Goal: Task Accomplishment & Management: Use online tool/utility

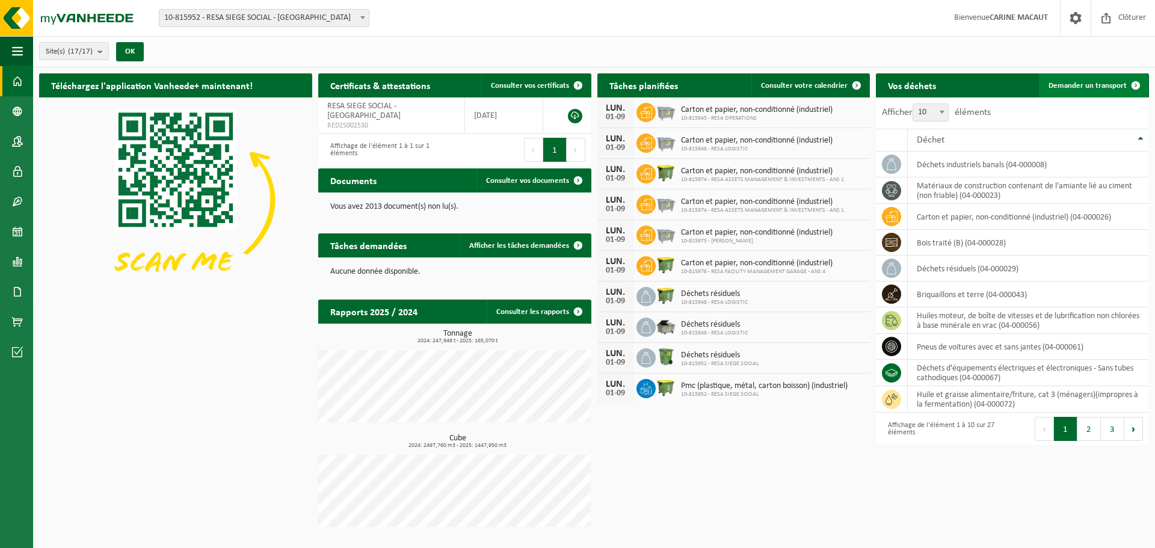
click at [1068, 86] on span "Demander un transport" at bounding box center [1087, 86] width 78 height 8
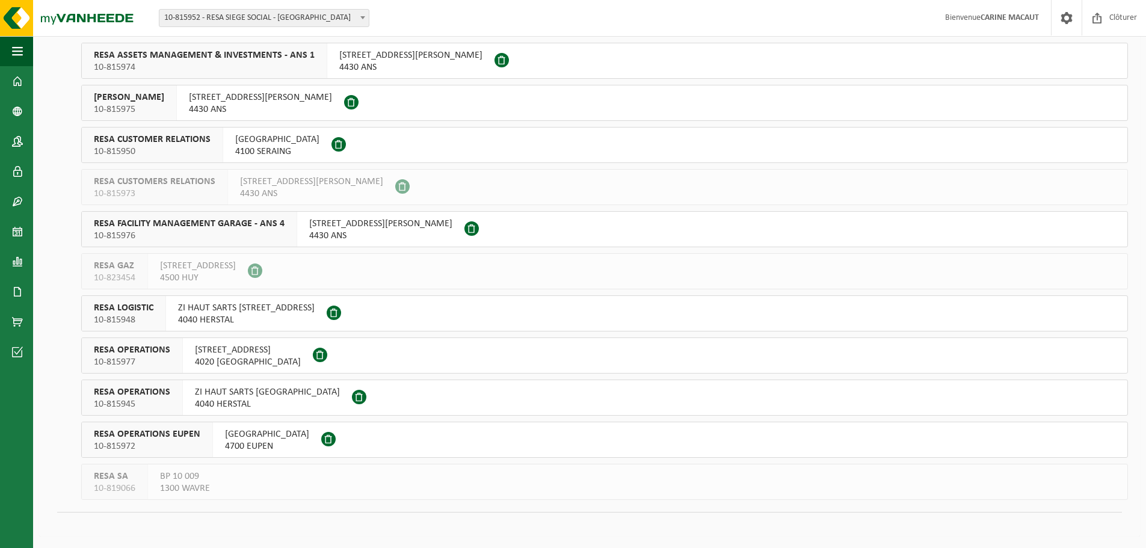
scroll to position [328, 0]
click at [215, 389] on span "ZI HAUT SARTS 2ÈME AVENUE 30" at bounding box center [267, 392] width 145 height 12
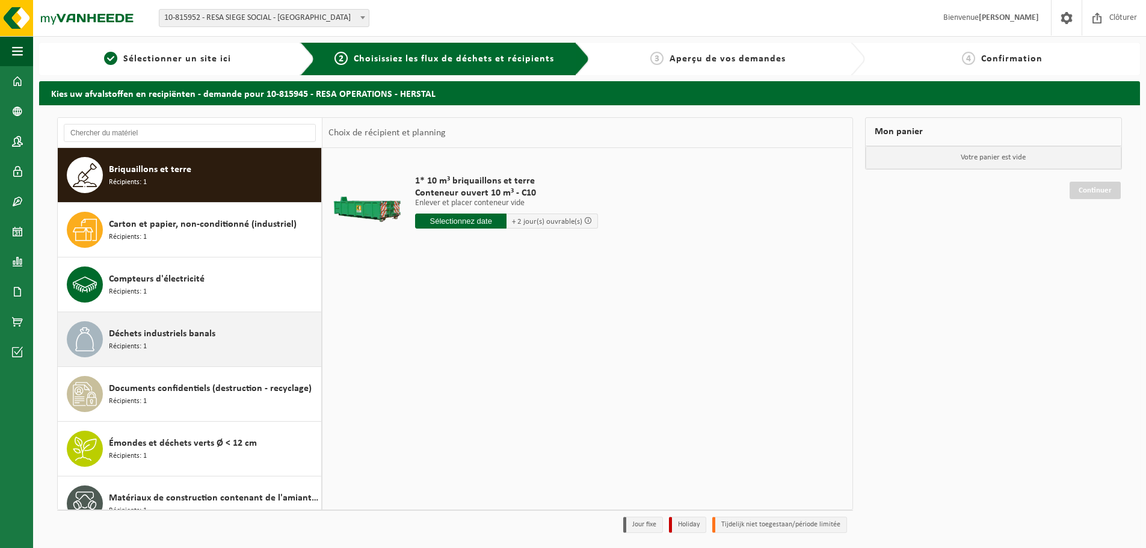
click at [162, 333] on span "Déchets industriels banals" at bounding box center [162, 334] width 106 height 14
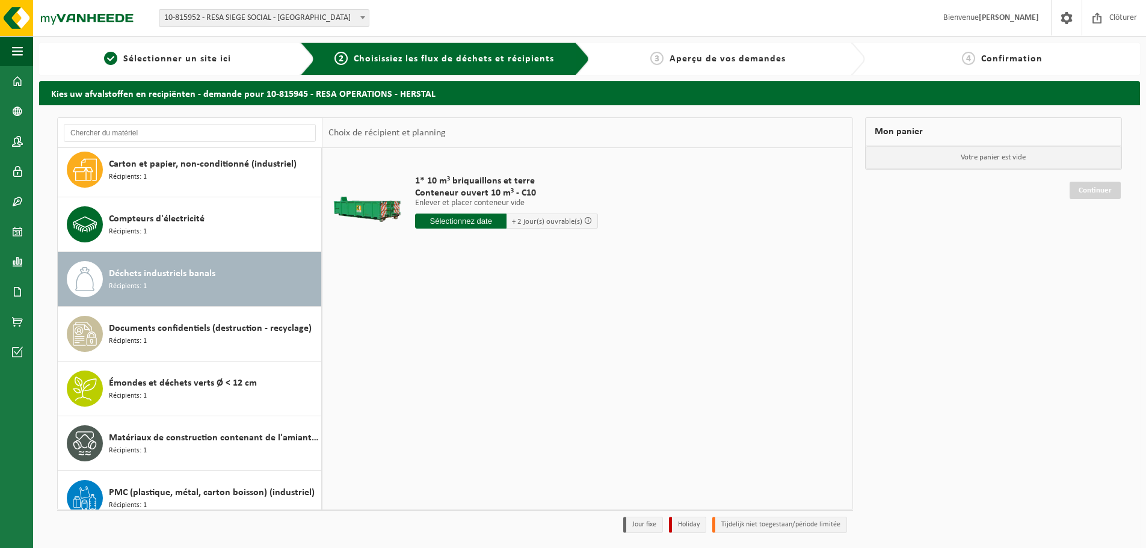
scroll to position [76, 0]
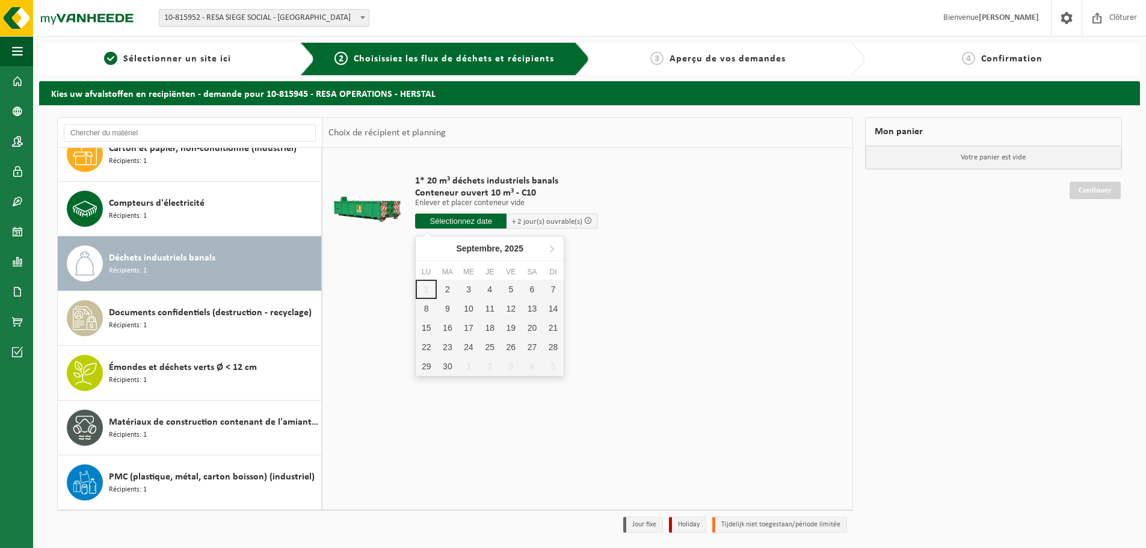
click at [455, 218] on input "text" at bounding box center [460, 221] width 91 height 15
click at [452, 292] on div "2" at bounding box center [447, 289] width 21 height 19
type input "à partir de 2025-09-02"
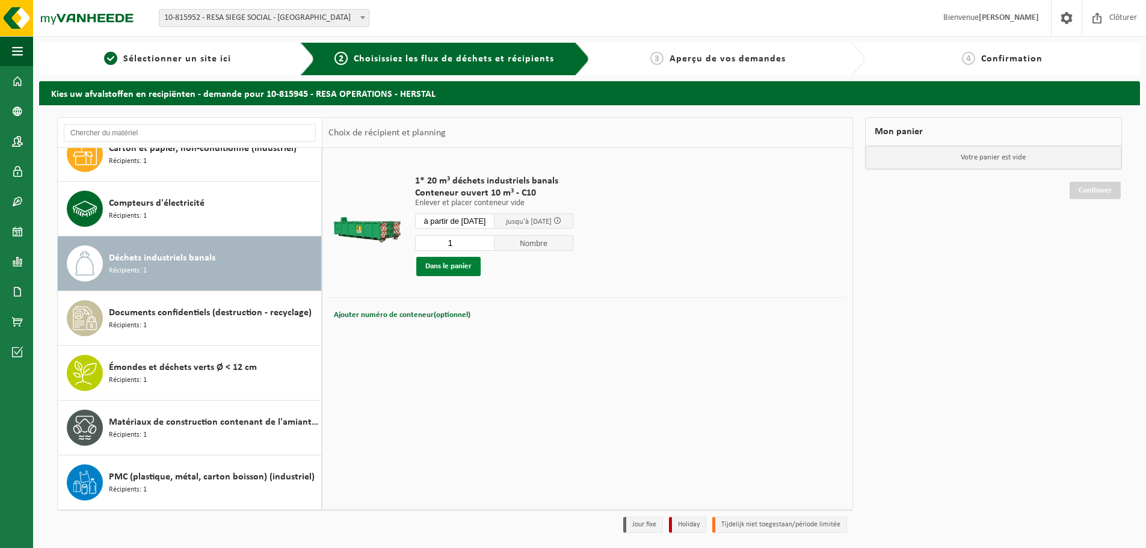
click at [452, 263] on button "Dans le panier" at bounding box center [448, 266] width 64 height 19
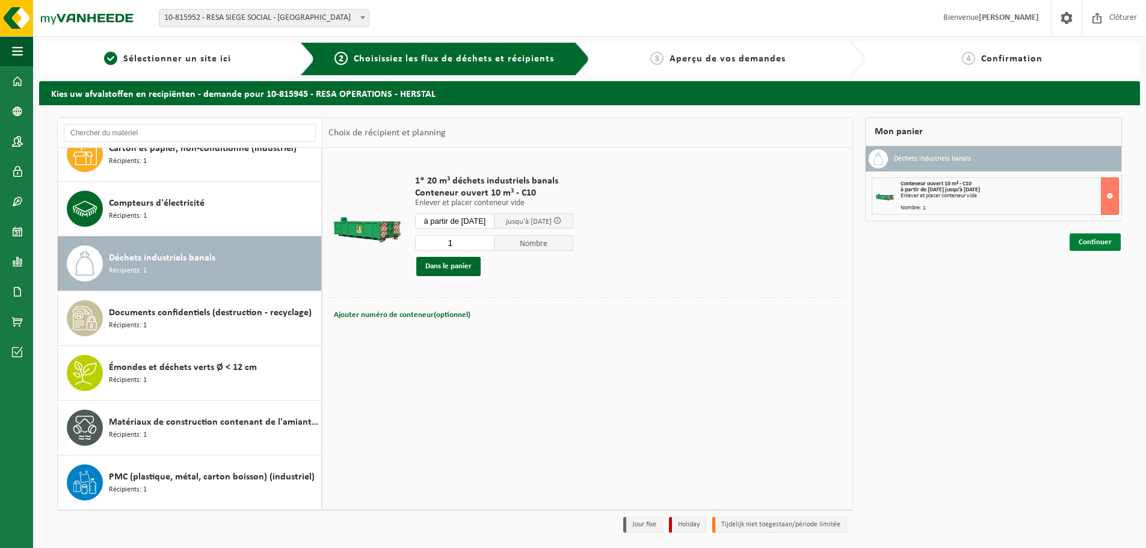
click at [1099, 238] on link "Continuer" at bounding box center [1094, 241] width 51 height 17
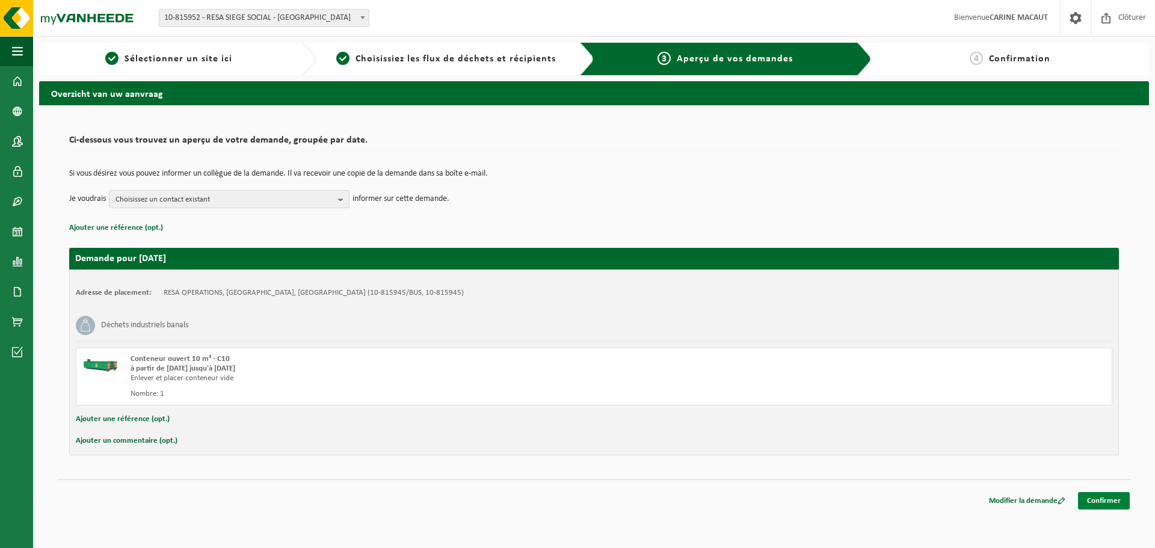
click at [1110, 499] on link "Confirmer" at bounding box center [1104, 500] width 52 height 17
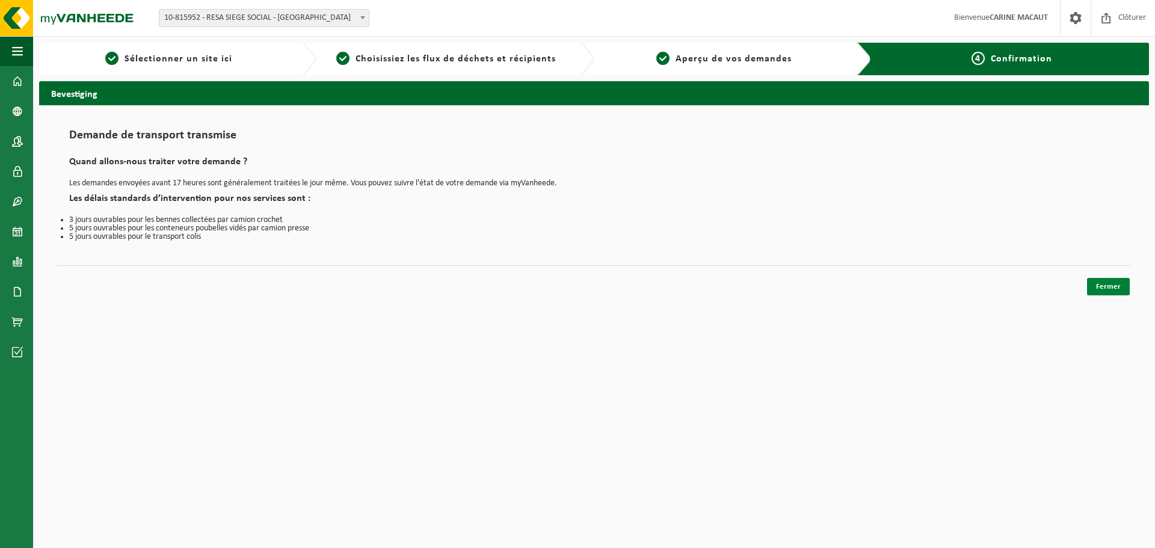
click at [1111, 283] on link "Fermer" at bounding box center [1108, 286] width 43 height 17
